Goal: Transaction & Acquisition: Purchase product/service

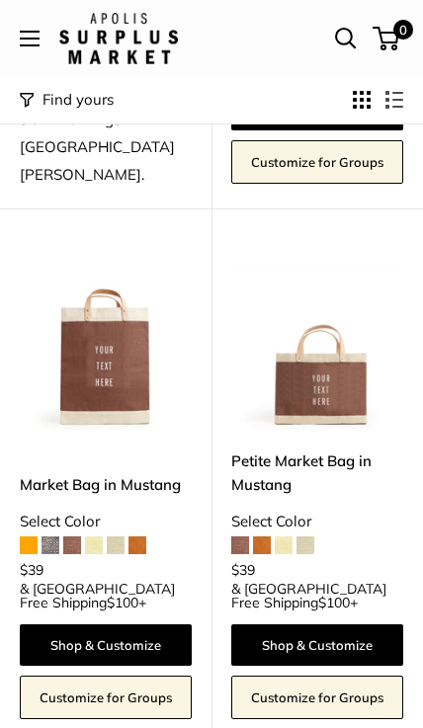
scroll to position [671, 0]
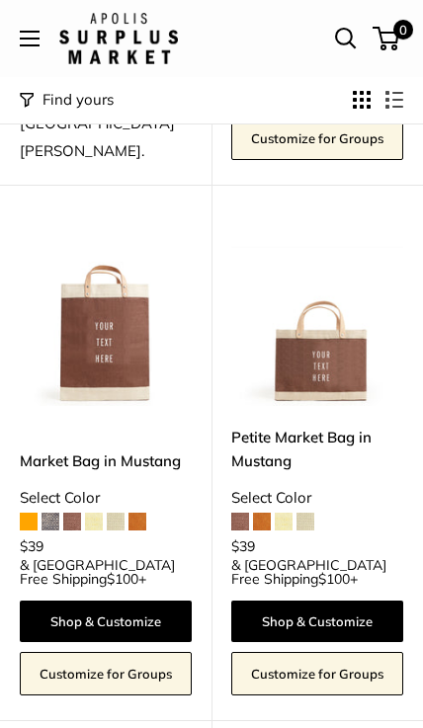
click at [54, 513] on span at bounding box center [50, 522] width 18 height 18
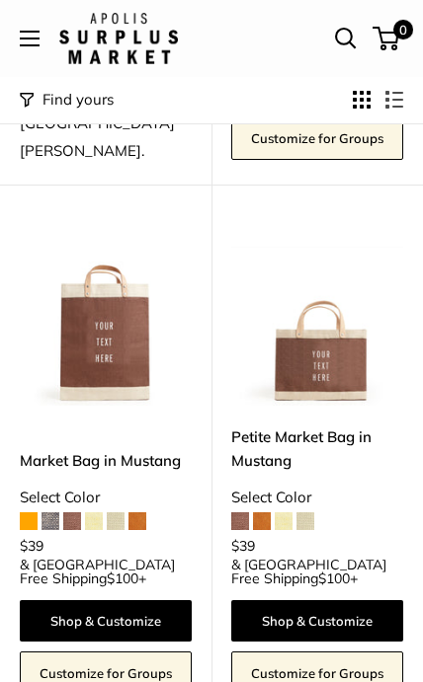
scroll to position [672, 0]
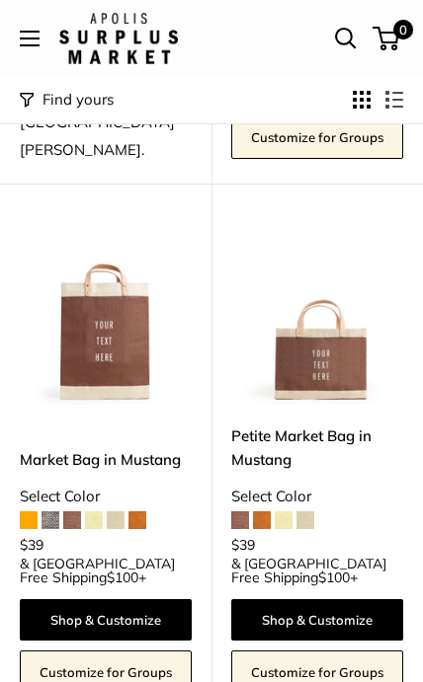
click at [290, 512] on span at bounding box center [284, 521] width 18 height 18
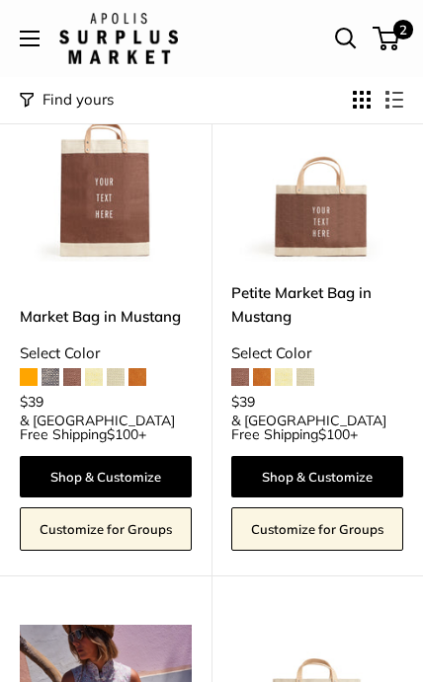
scroll to position [805, 0]
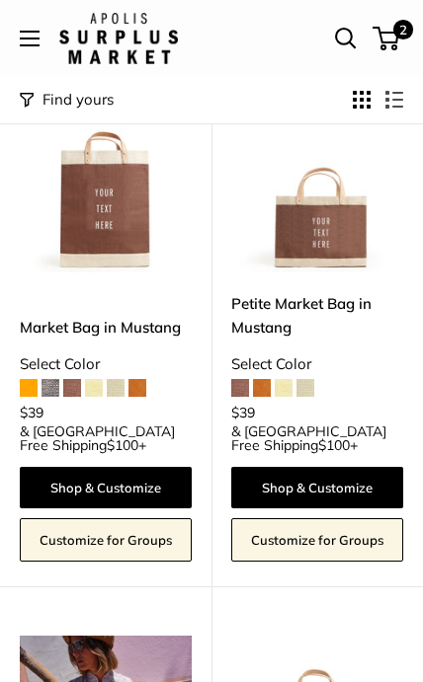
click at [390, 34] on span "2" at bounding box center [385, 39] width 27 height 24
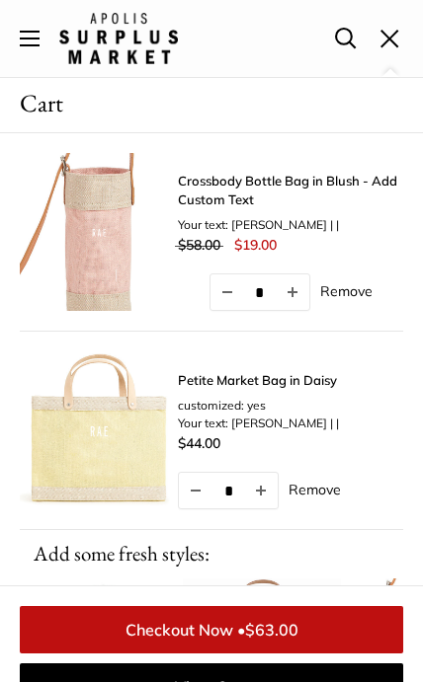
click at [397, 43] on span at bounding box center [389, 38] width 19 height 19
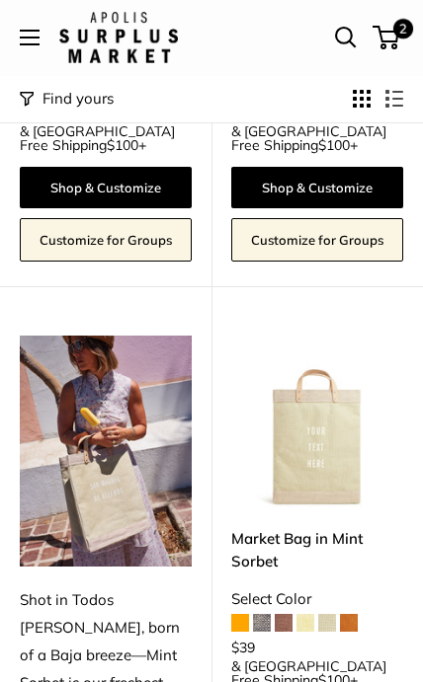
scroll to position [1106, 0]
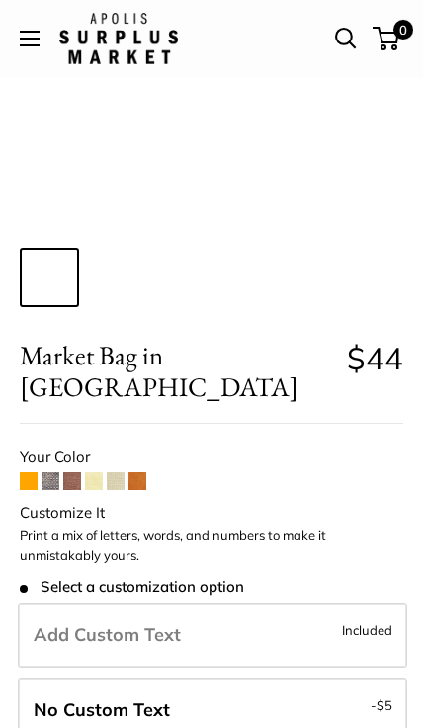
scroll to position [276, 0]
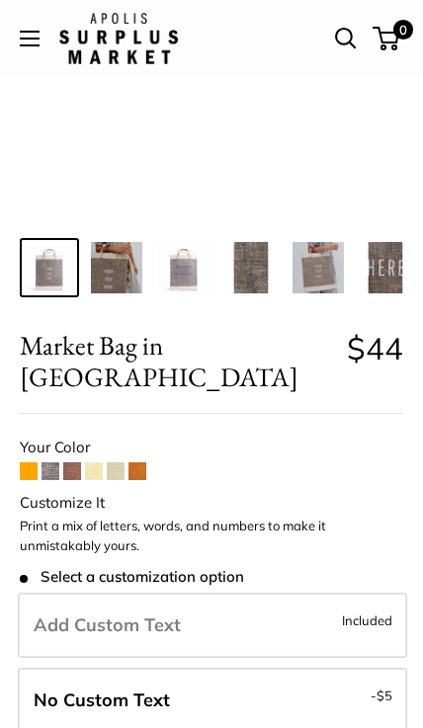
click at [95, 462] on span at bounding box center [94, 471] width 18 height 18
click at [52, 462] on span at bounding box center [50, 471] width 18 height 18
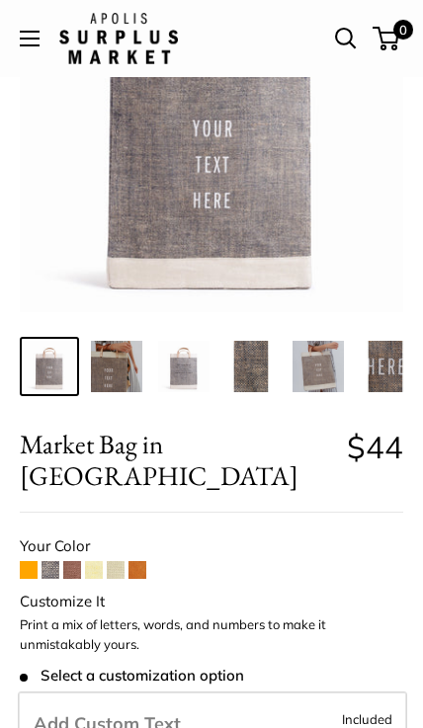
scroll to position [177, 0]
click at [27, 561] on span at bounding box center [29, 570] width 18 height 18
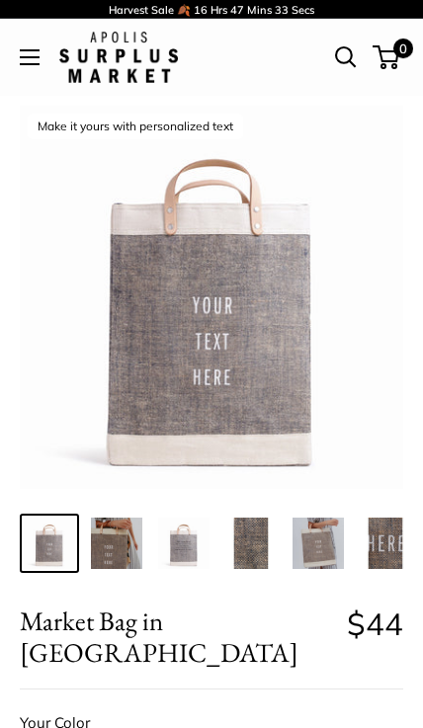
scroll to position [177, 0]
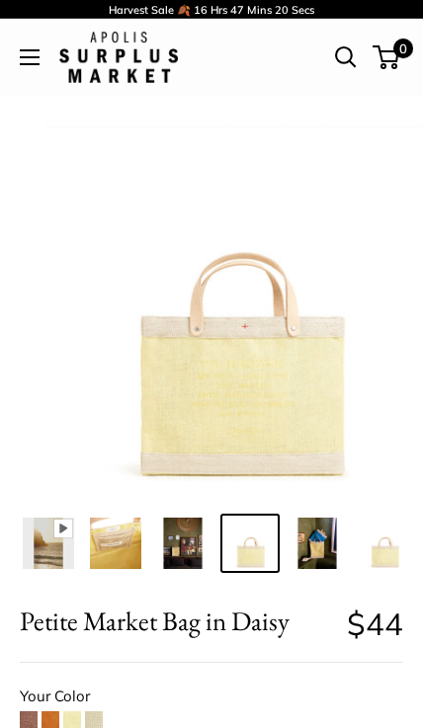
scroll to position [0, 79]
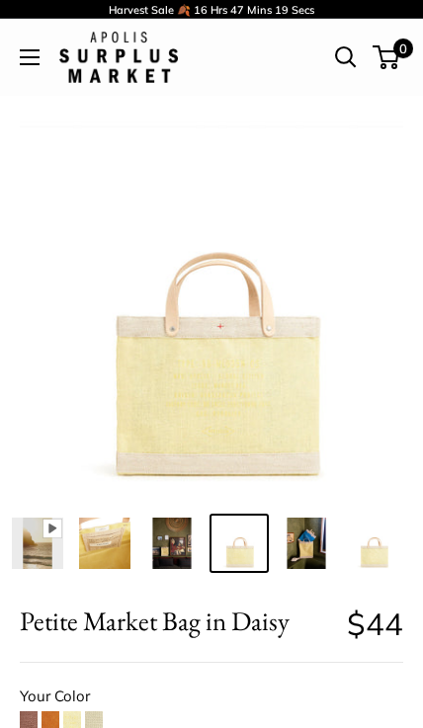
click at [311, 546] on img at bounding box center [305, 542] width 51 height 51
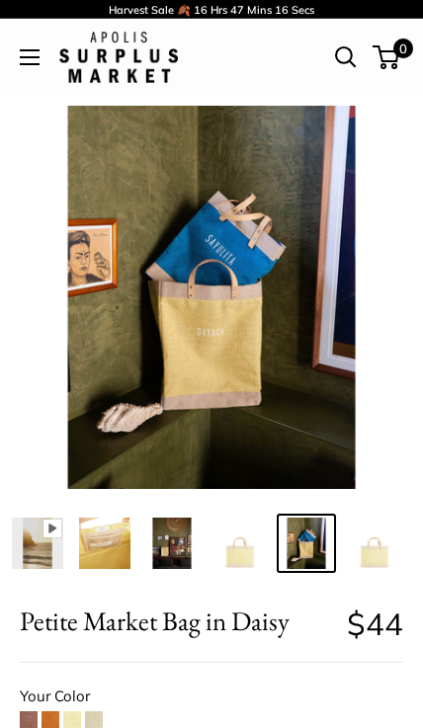
click at [241, 557] on img at bounding box center [238, 542] width 51 height 51
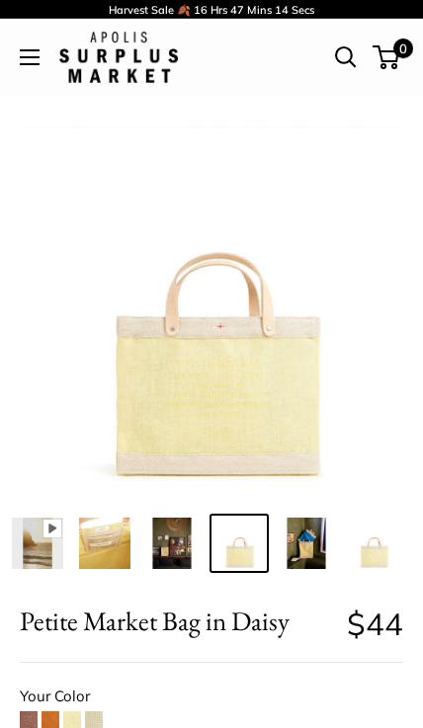
click at [376, 553] on img at bounding box center [373, 542] width 51 height 51
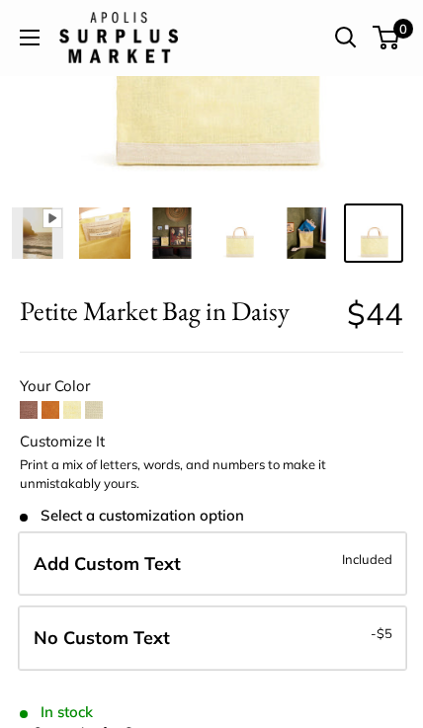
scroll to position [311, 0]
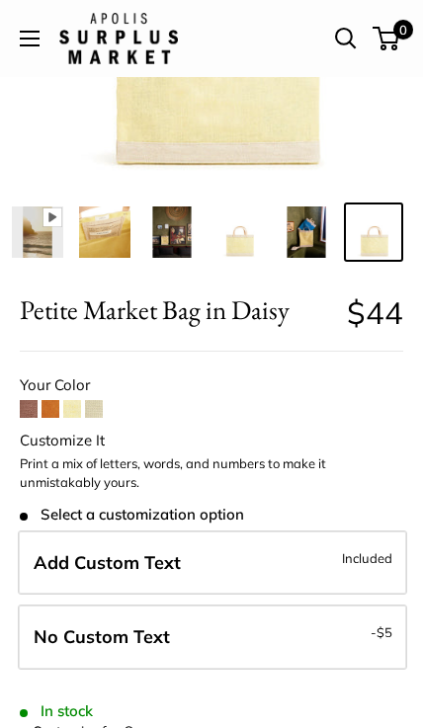
click at [331, 561] on label "Add Custom Text Included" at bounding box center [212, 562] width 389 height 65
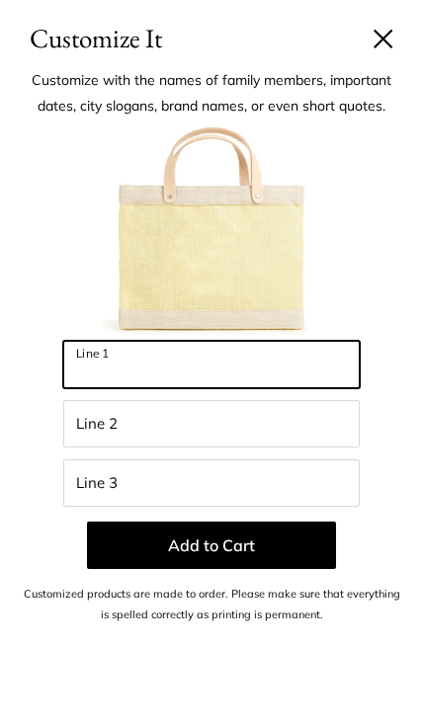
click at [258, 364] on input "Line 1" at bounding box center [211, 364] width 296 height 47
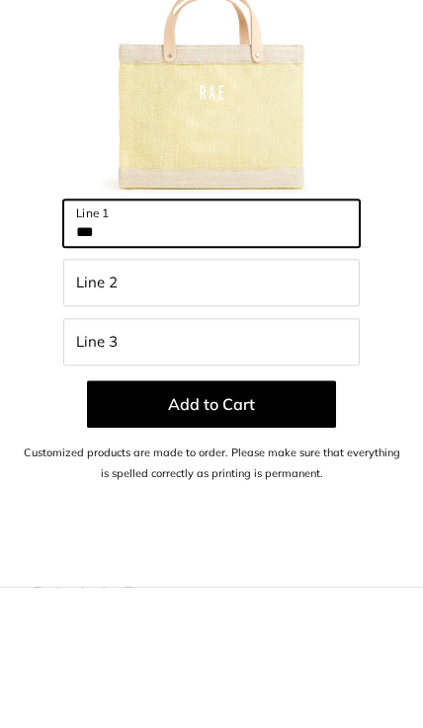
type input "***"
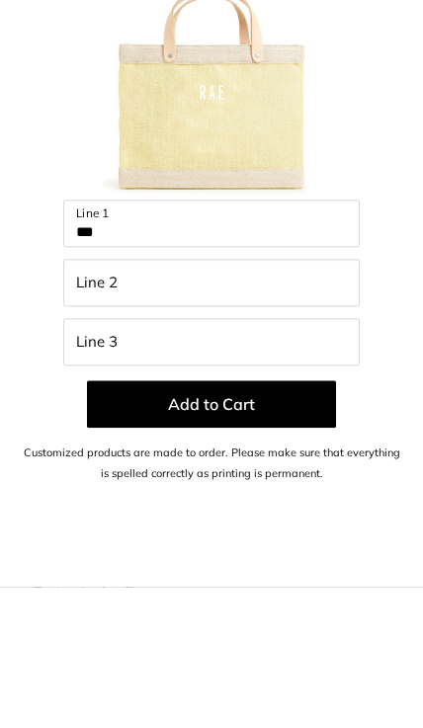
click at [128, 521] on button "Add to Cart" at bounding box center [211, 544] width 249 height 47
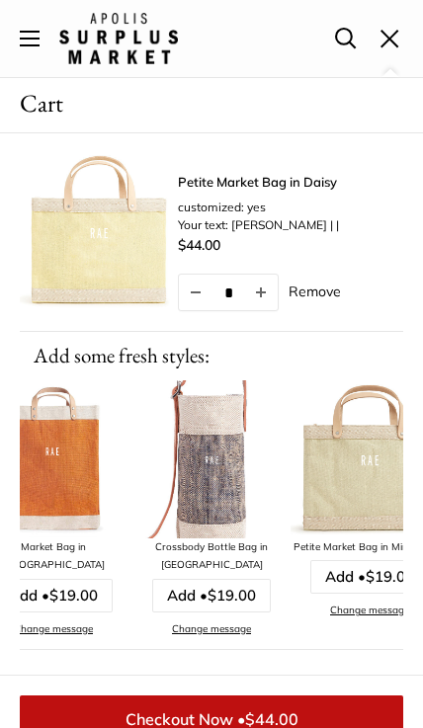
scroll to position [0, 2155]
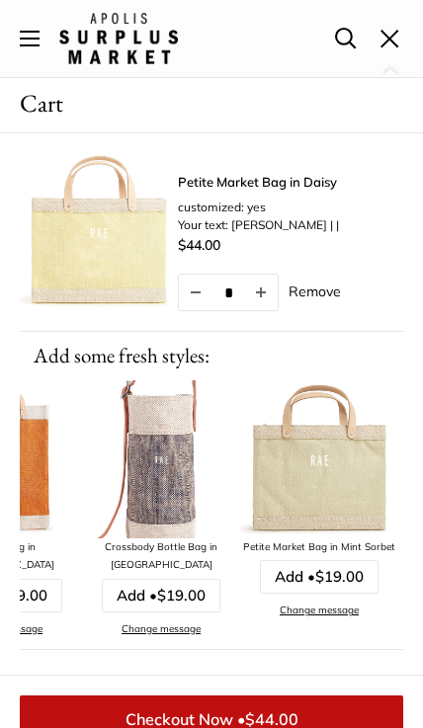
click at [347, 513] on img at bounding box center [319, 458] width 158 height 158
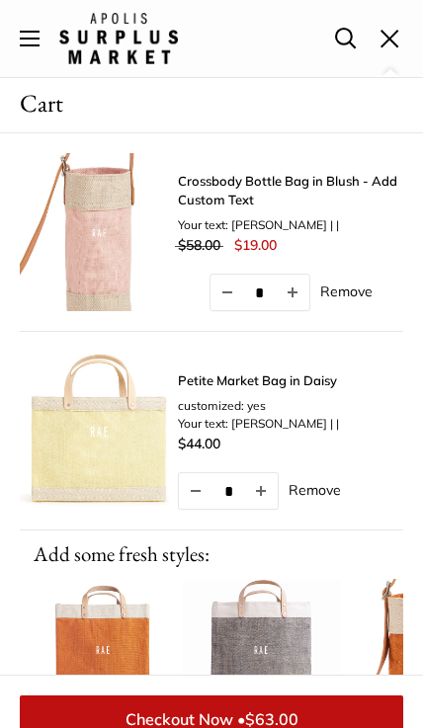
click at [94, 426] on img at bounding box center [99, 430] width 158 height 158
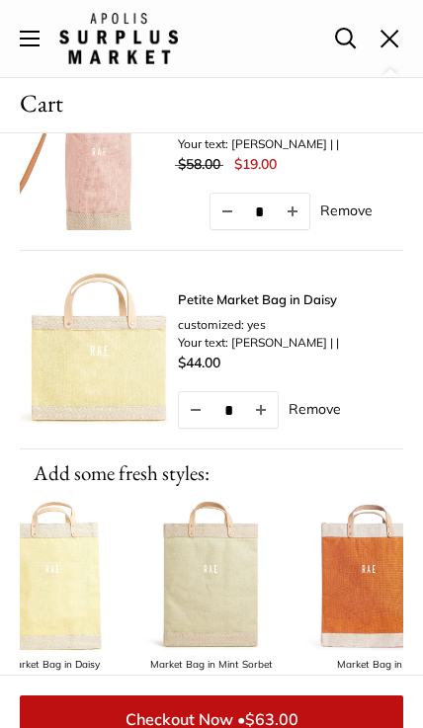
scroll to position [0, 0]
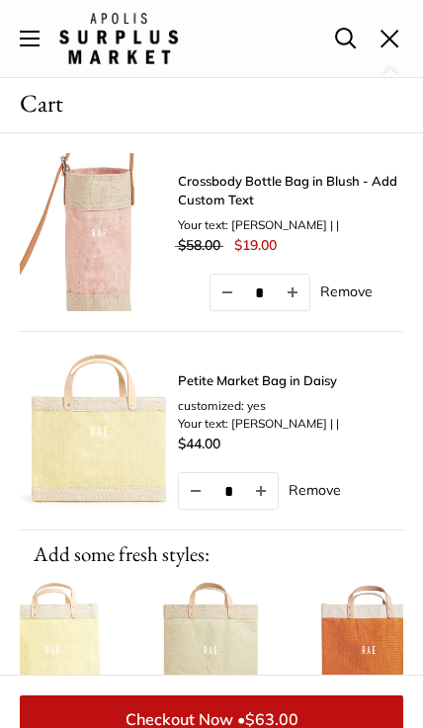
click at [341, 290] on link "Remove" at bounding box center [346, 290] width 52 height 14
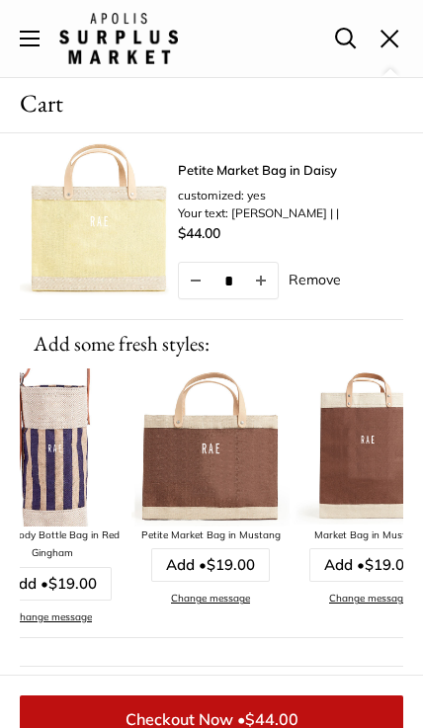
scroll to position [0, 840]
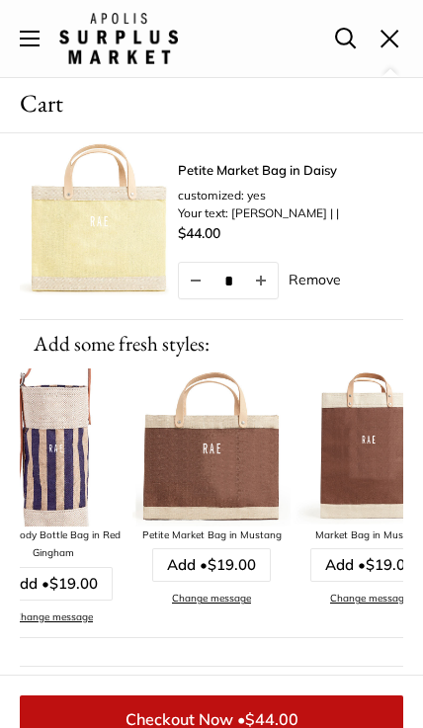
click at [175, 472] on img at bounding box center [211, 446] width 158 height 158
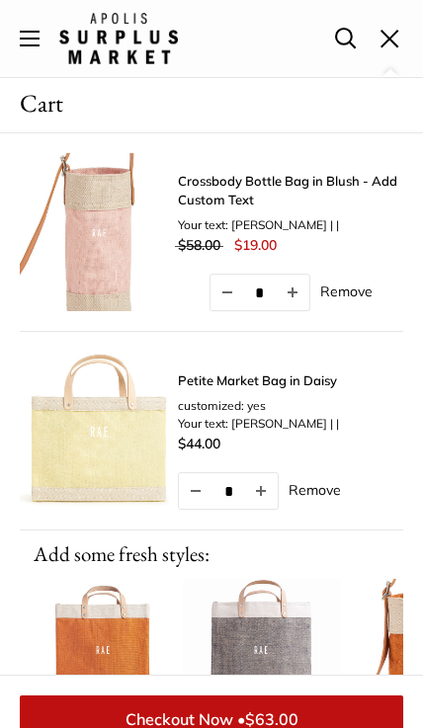
click at [390, 43] on span at bounding box center [389, 38] width 19 height 19
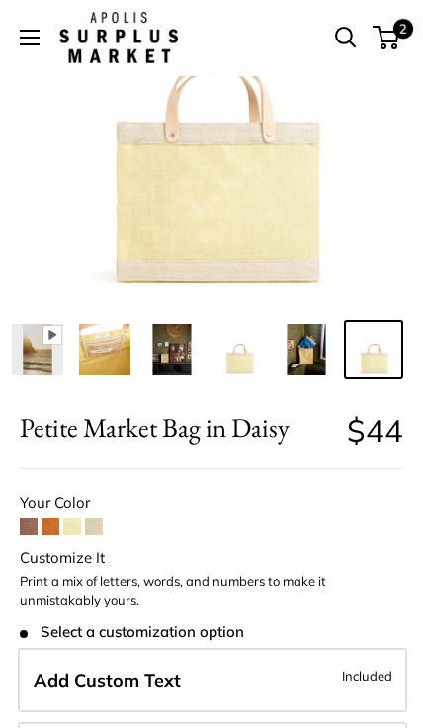
scroll to position [195, 0]
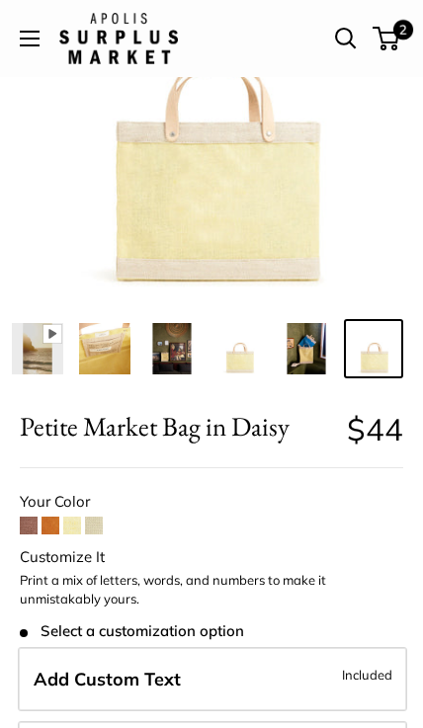
click at [97, 525] on span at bounding box center [94, 525] width 18 height 18
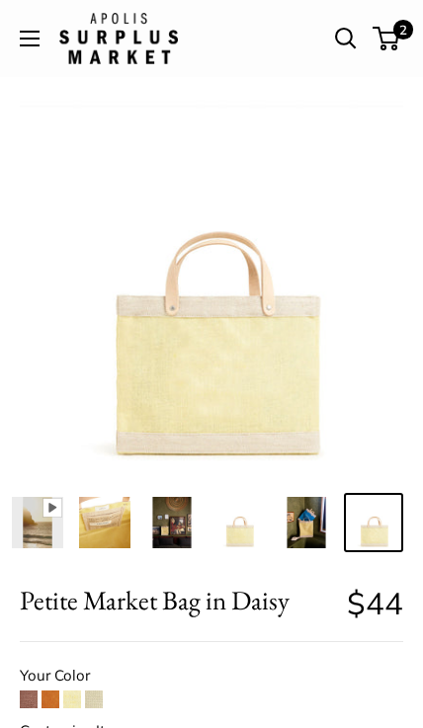
scroll to position [0, 0]
